Goal: Navigation & Orientation: Find specific page/section

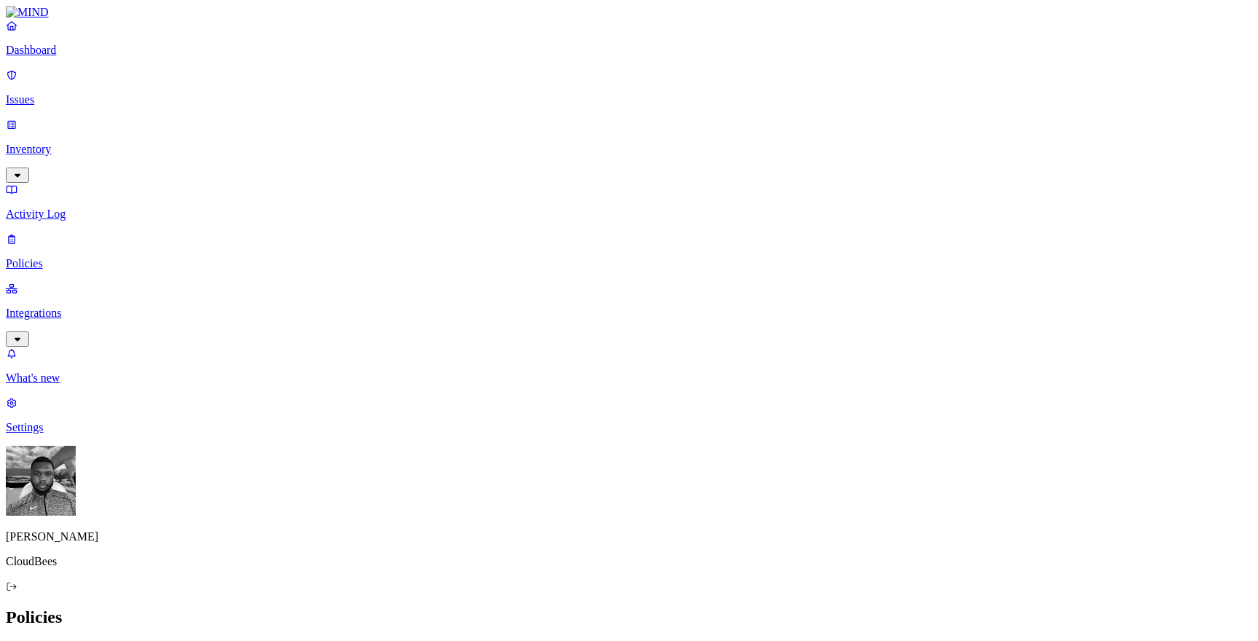
click at [59, 307] on p "Integrations" at bounding box center [629, 313] width 1246 height 13
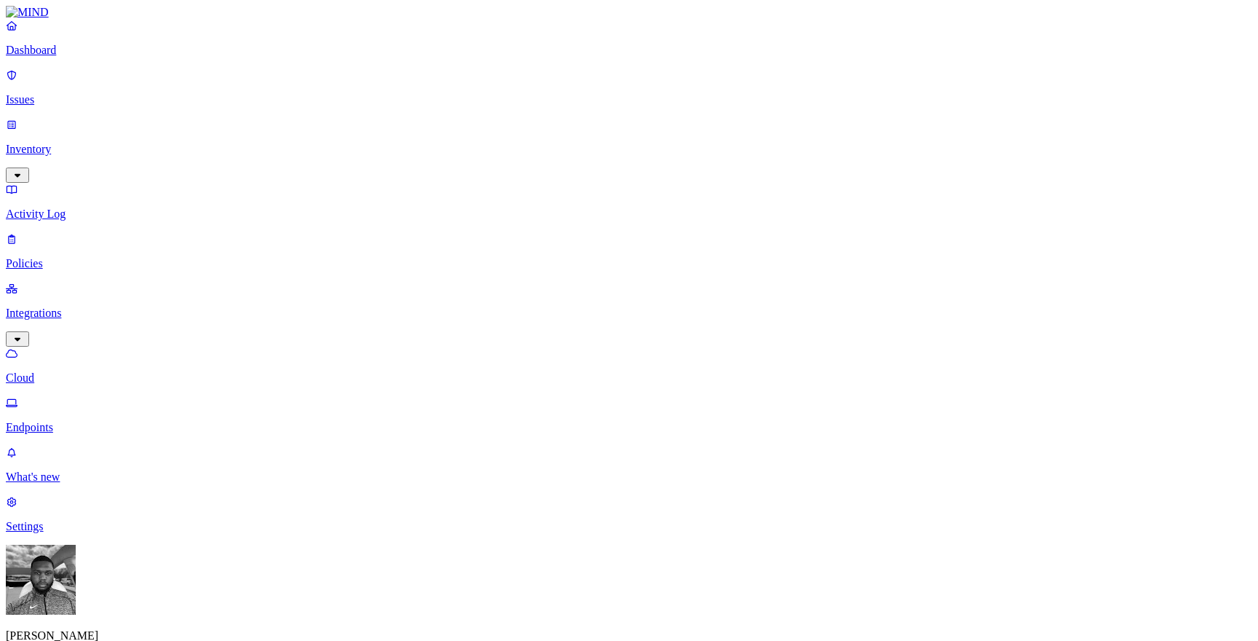
click at [40, 396] on link "Endpoints" at bounding box center [629, 415] width 1246 height 38
